Goal: Information Seeking & Learning: Find specific fact

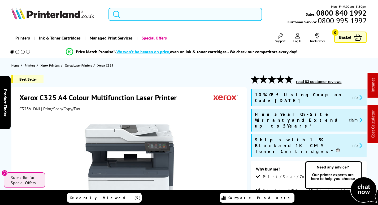
click at [163, 13] on input "search" at bounding box center [184, 14] width 153 height 13
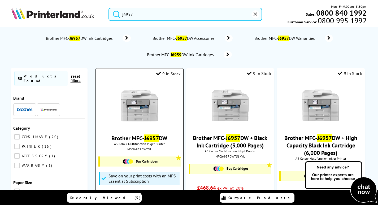
type input "j6957"
click at [138, 113] on img at bounding box center [139, 106] width 40 height 40
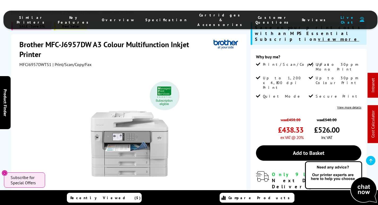
scroll to position [185, 0]
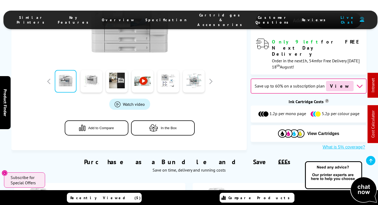
click at [205, 15] on span "Cartridges & Accessories" at bounding box center [220, 20] width 47 height 14
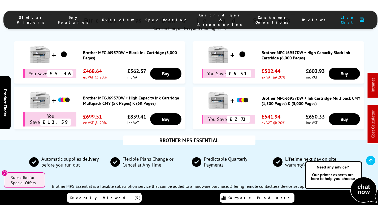
scroll to position [404, 0]
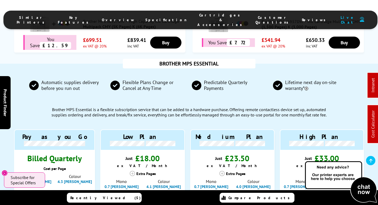
click at [203, 10] on div "Similar Printers Key Features Overview Specification Cartridges & Accessories C…" at bounding box center [189, 16] width 378 height 32
click at [199, 17] on span "Cartridges & Accessories" at bounding box center [220, 20] width 47 height 14
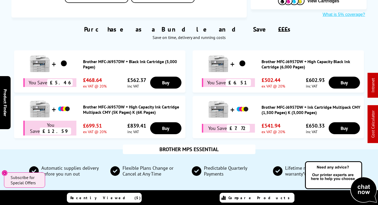
scroll to position [0, 0]
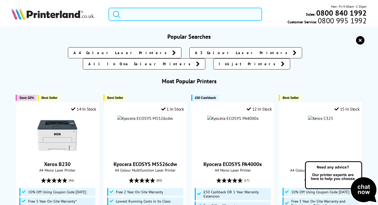
click at [168, 14] on input "search" at bounding box center [184, 14] width 153 height 13
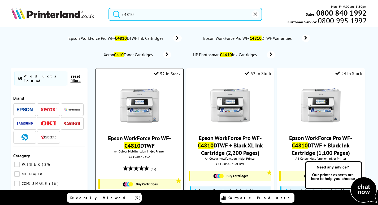
type input "c4810"
click at [139, 99] on img at bounding box center [139, 106] width 40 height 40
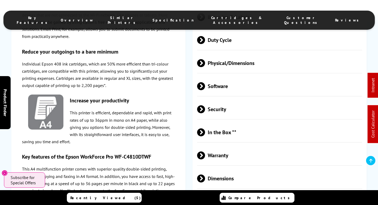
scroll to position [1139, 0]
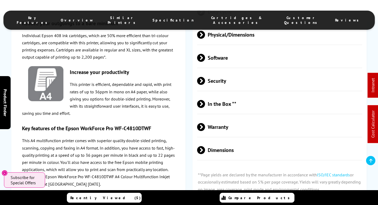
click at [230, 94] on span "In the Box **" at bounding box center [279, 104] width 165 height 20
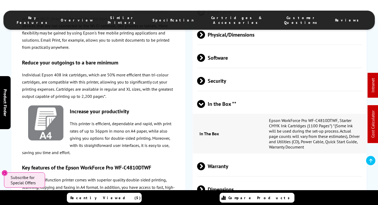
click at [230, 94] on span "In the Box **" at bounding box center [279, 104] width 165 height 20
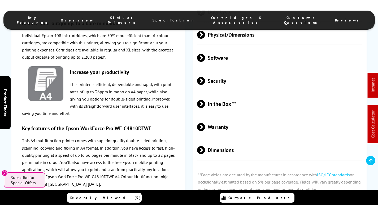
scroll to position [1060, 0]
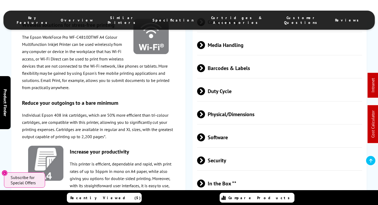
click at [210, 17] on span "Cartridges & Accessories" at bounding box center [236, 20] width 64 height 10
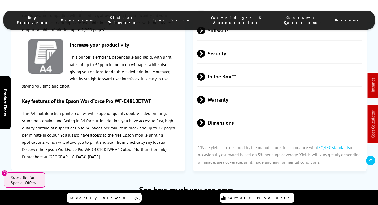
scroll to position [0, 0]
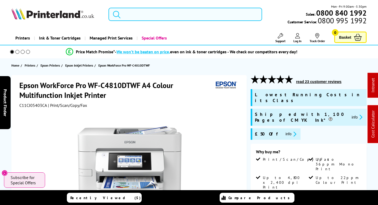
click at [186, 12] on input "search" at bounding box center [184, 14] width 153 height 13
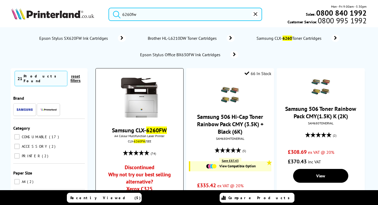
type input "6260fw"
click at [149, 101] on img at bounding box center [139, 98] width 40 height 40
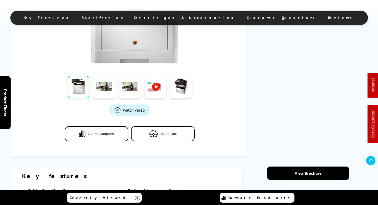
click at [195, 15] on ul "Key Features Specification Cartridges & Accessories Customer Questions Reviews" at bounding box center [188, 18] width 357 height 14
click at [196, 19] on span "Cartridges & Accessories" at bounding box center [185, 17] width 102 height 5
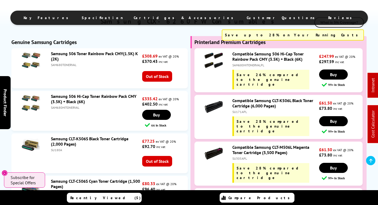
scroll to position [1082, 0]
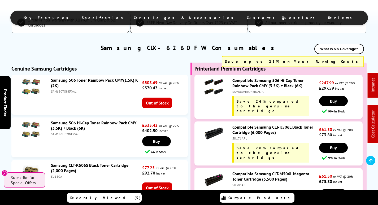
click at [252, 91] on div "SAM680HITONERVALPL" at bounding box center [274, 92] width 85 height 4
copy div "SAM680HITONERVALPL"
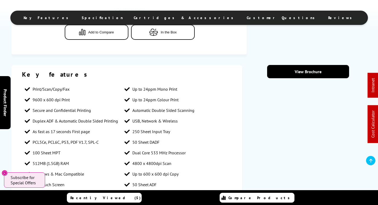
click at [196, 19] on span "Cartridges & Accessories" at bounding box center [185, 17] width 102 height 5
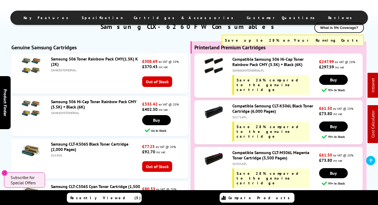
scroll to position [1135, 0]
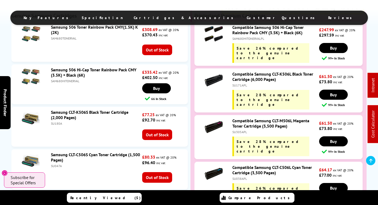
click at [243, 83] on div "SU171APL" at bounding box center [274, 85] width 85 height 4
copy div "SU171APL"
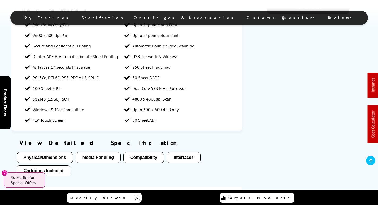
scroll to position [0, 0]
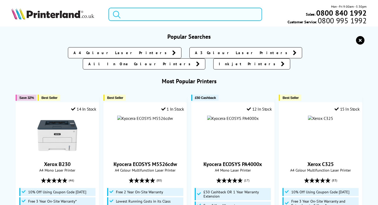
click at [160, 13] on input "search" at bounding box center [184, 14] width 153 height 13
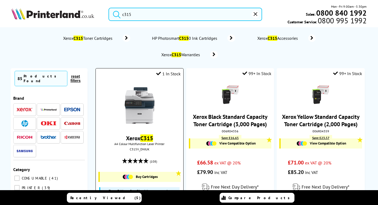
type input "c315"
click at [139, 103] on img at bounding box center [139, 106] width 40 height 40
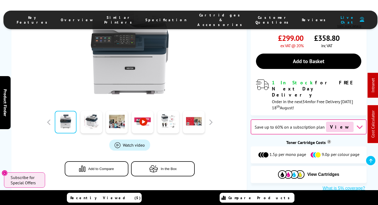
click at [197, 15] on span "Cartridges & Accessories" at bounding box center [220, 20] width 47 height 14
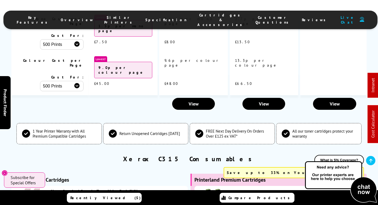
scroll to position [1901, 0]
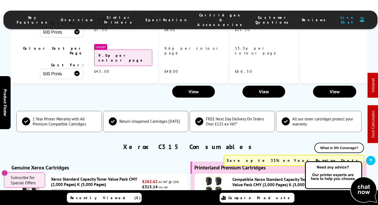
copy div "XERC310HVAL"
